Goal: Information Seeking & Learning: Learn about a topic

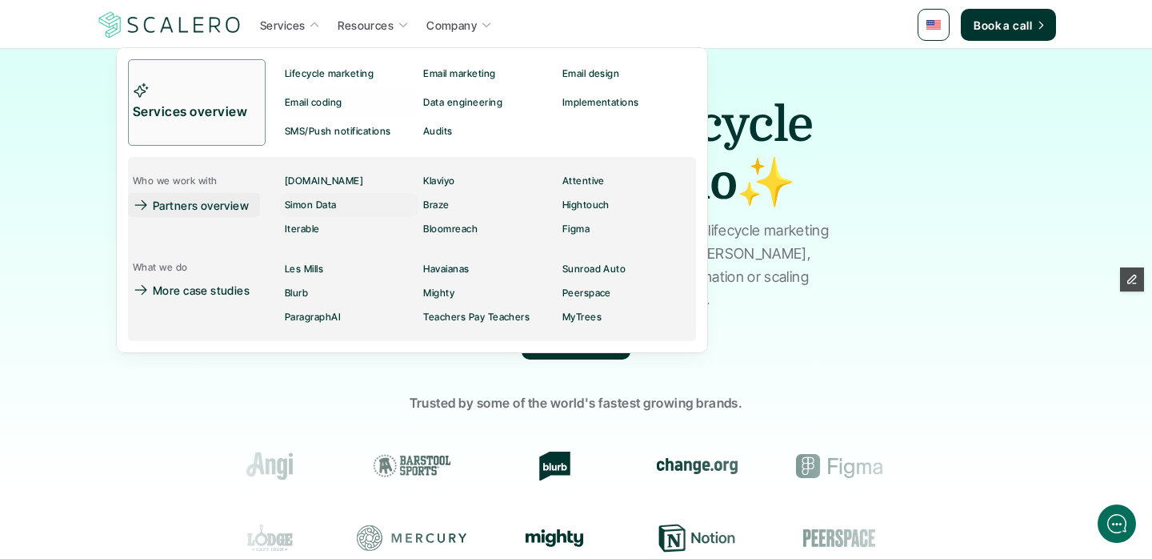
click at [210, 216] on link "Partners overview" at bounding box center [194, 205] width 132 height 24
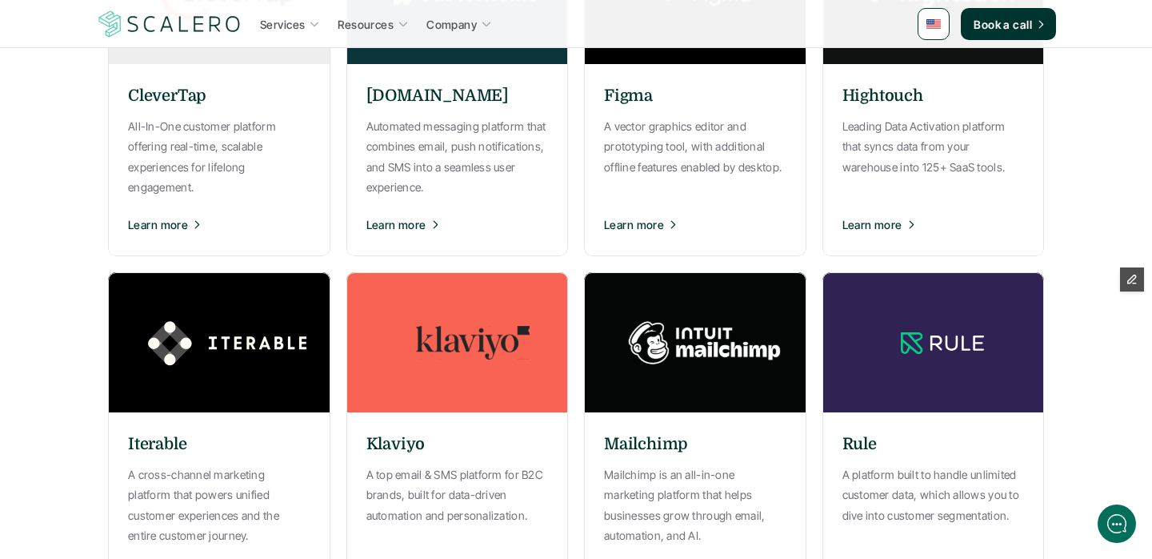
scroll to position [826, 0]
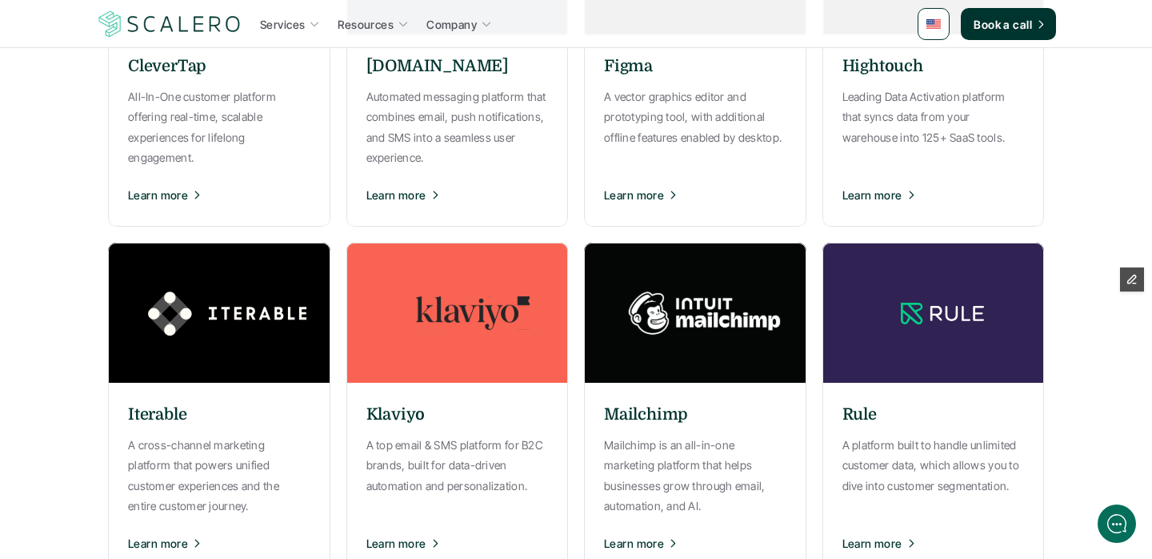
click at [446, 372] on img at bounding box center [466, 312] width 240 height 140
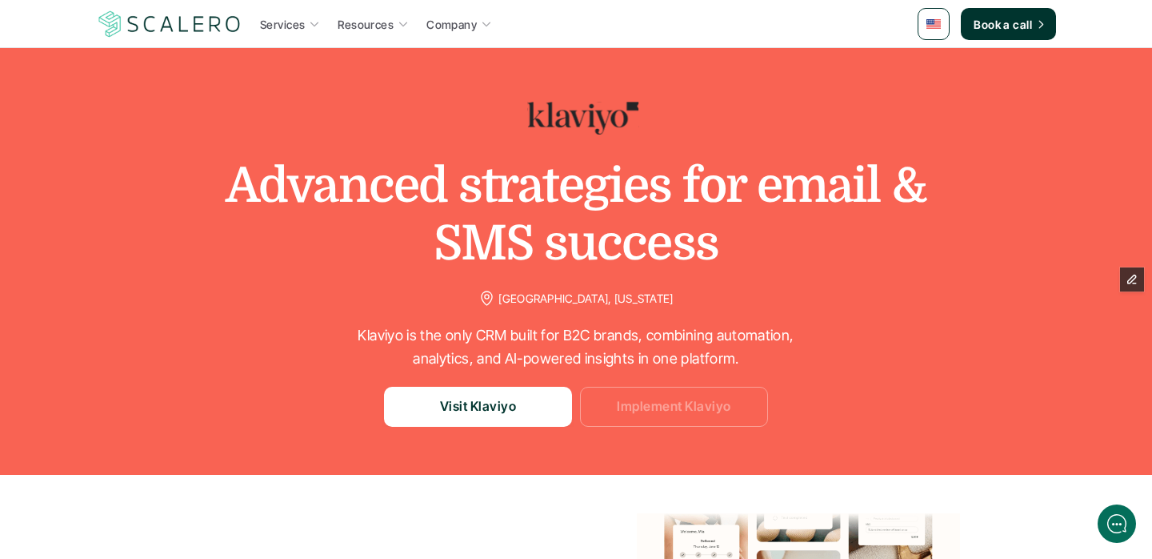
click at [636, 409] on p "Implement Klaviyo" at bounding box center [674, 406] width 114 height 21
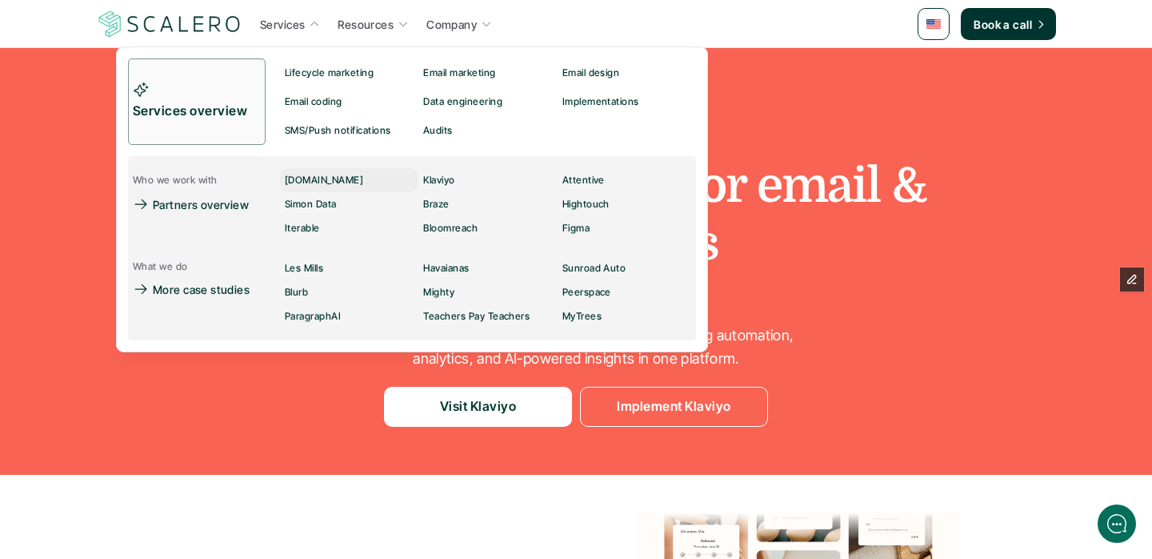
click at [286, 178] on p "[DOMAIN_NAME]" at bounding box center [324, 179] width 78 height 11
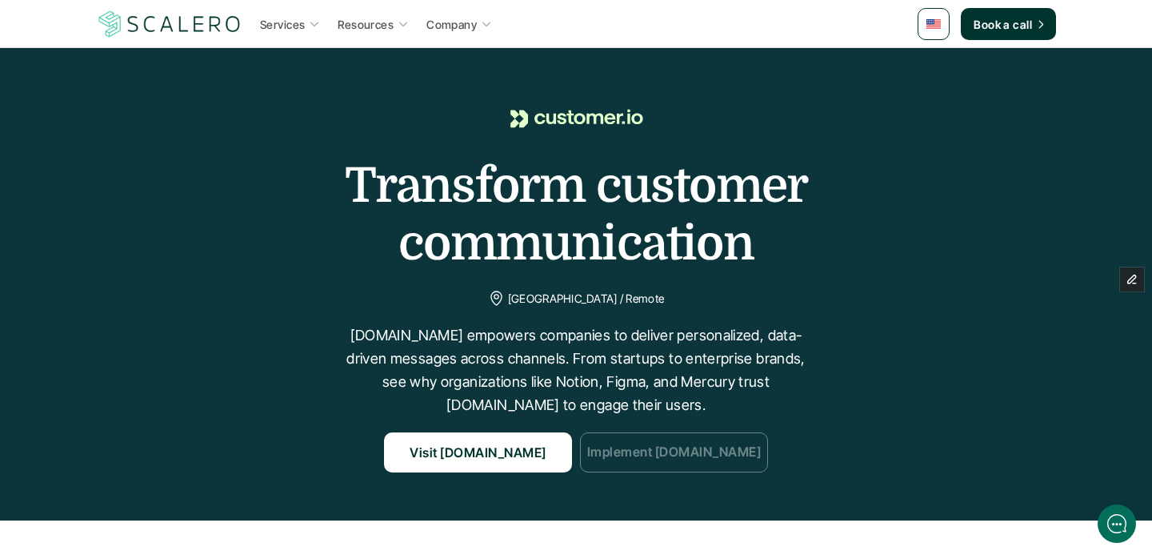
click at [641, 464] on link "Implement Customer.io" at bounding box center [674, 452] width 188 height 40
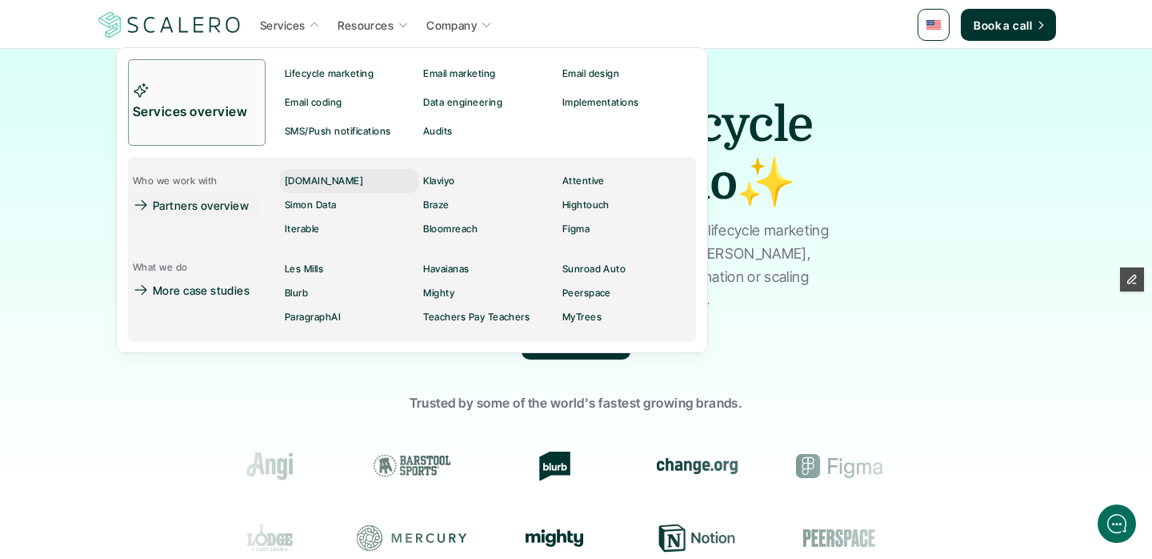
click at [303, 183] on p "[DOMAIN_NAME]" at bounding box center [324, 180] width 78 height 11
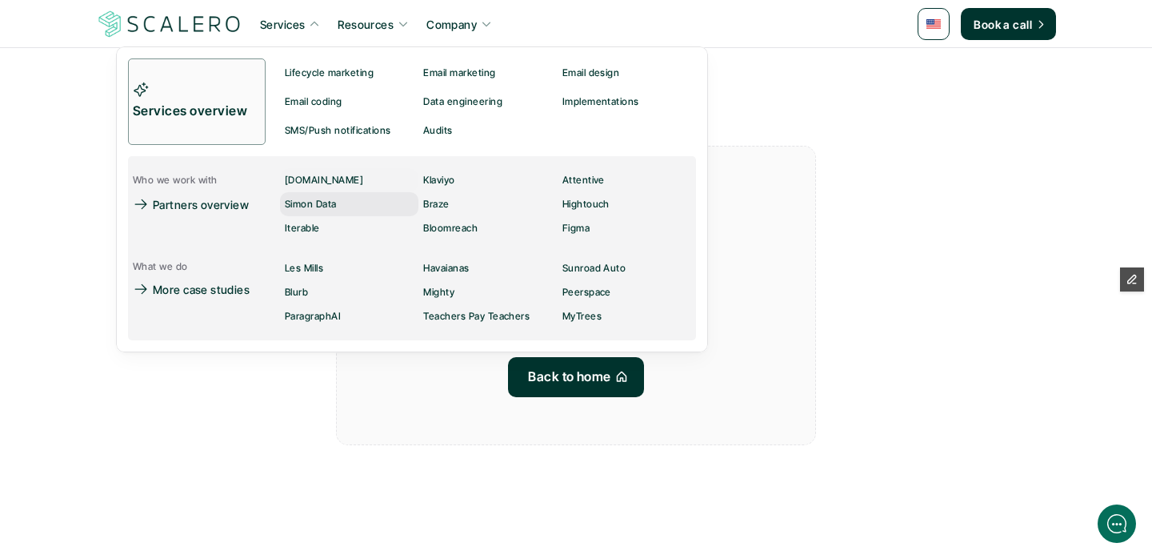
click at [322, 206] on p "Simon Data" at bounding box center [311, 203] width 52 height 11
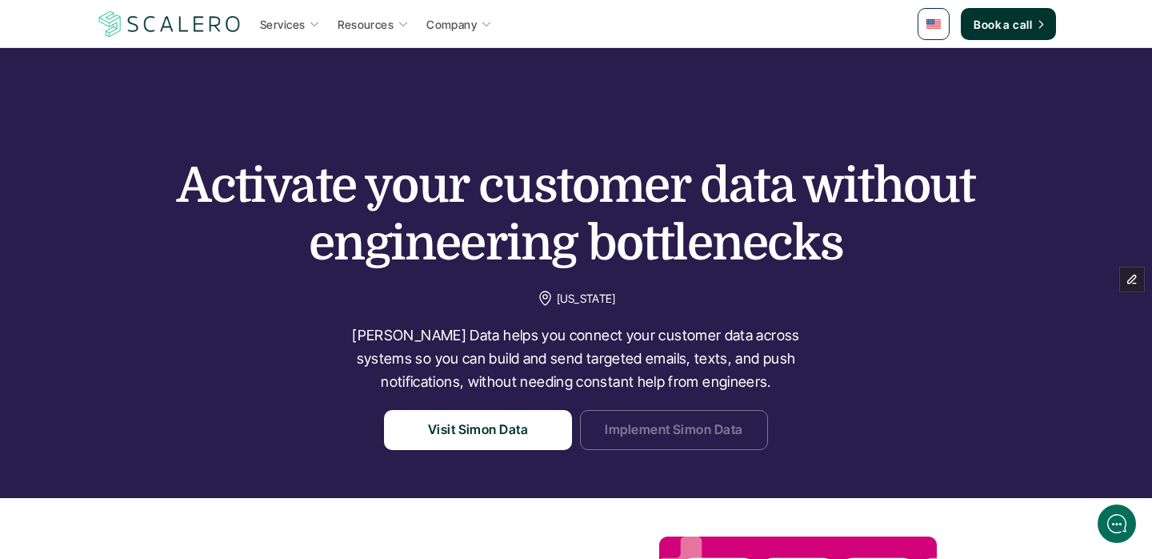
click at [666, 416] on link "Implement Simon Data" at bounding box center [674, 430] width 188 height 40
